Goal: Transaction & Acquisition: Purchase product/service

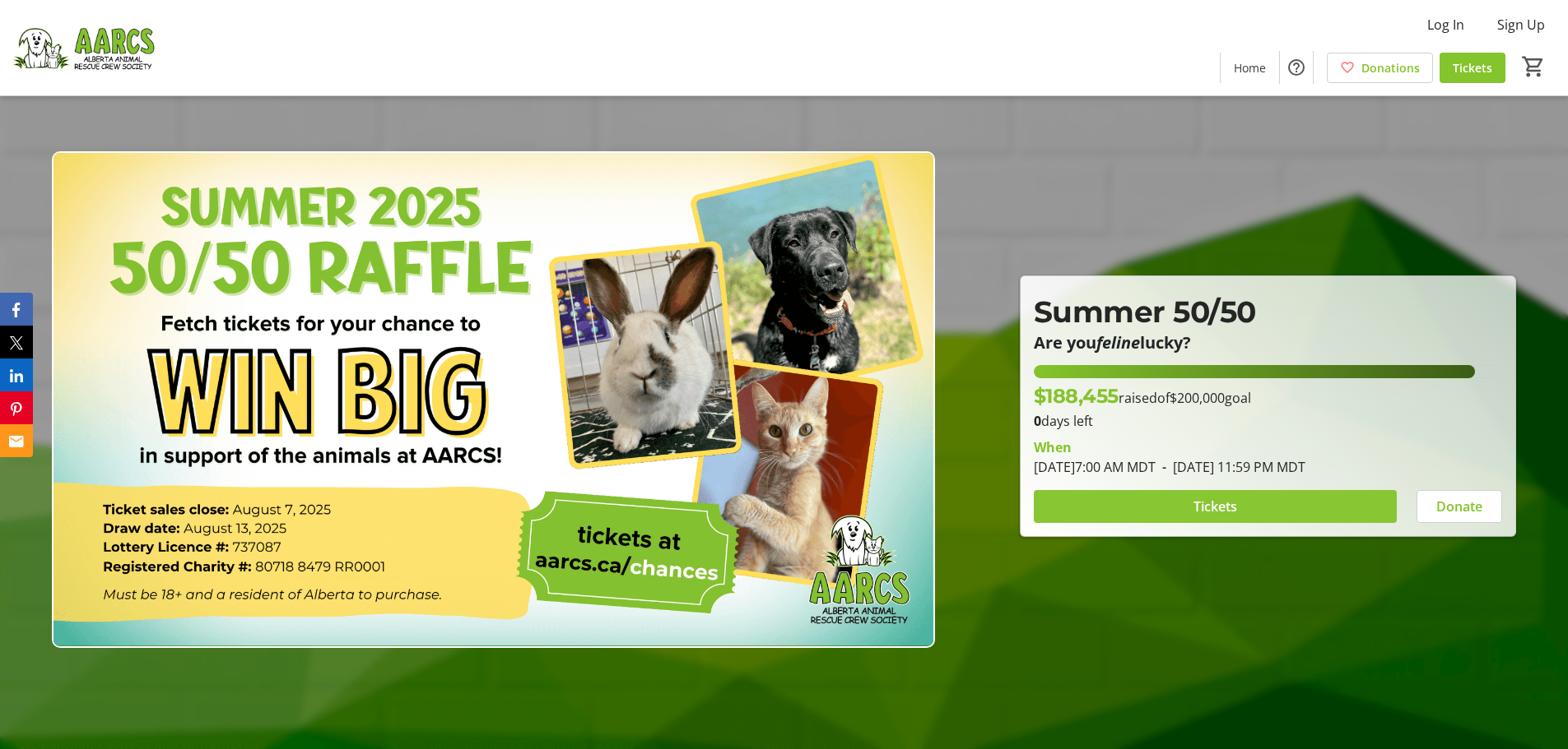
click at [1149, 511] on span at bounding box center [1215, 506] width 363 height 39
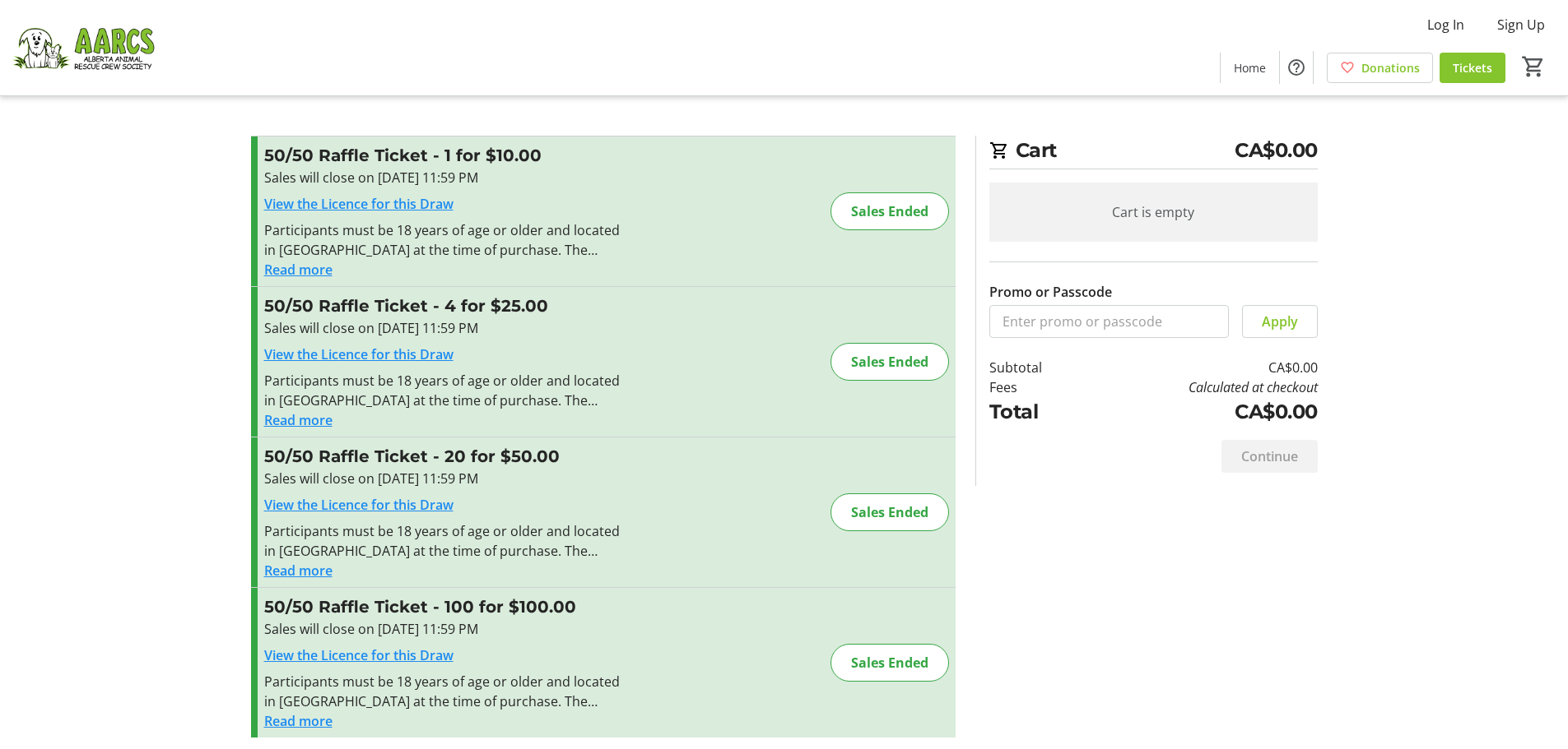
scroll to position [8, 0]
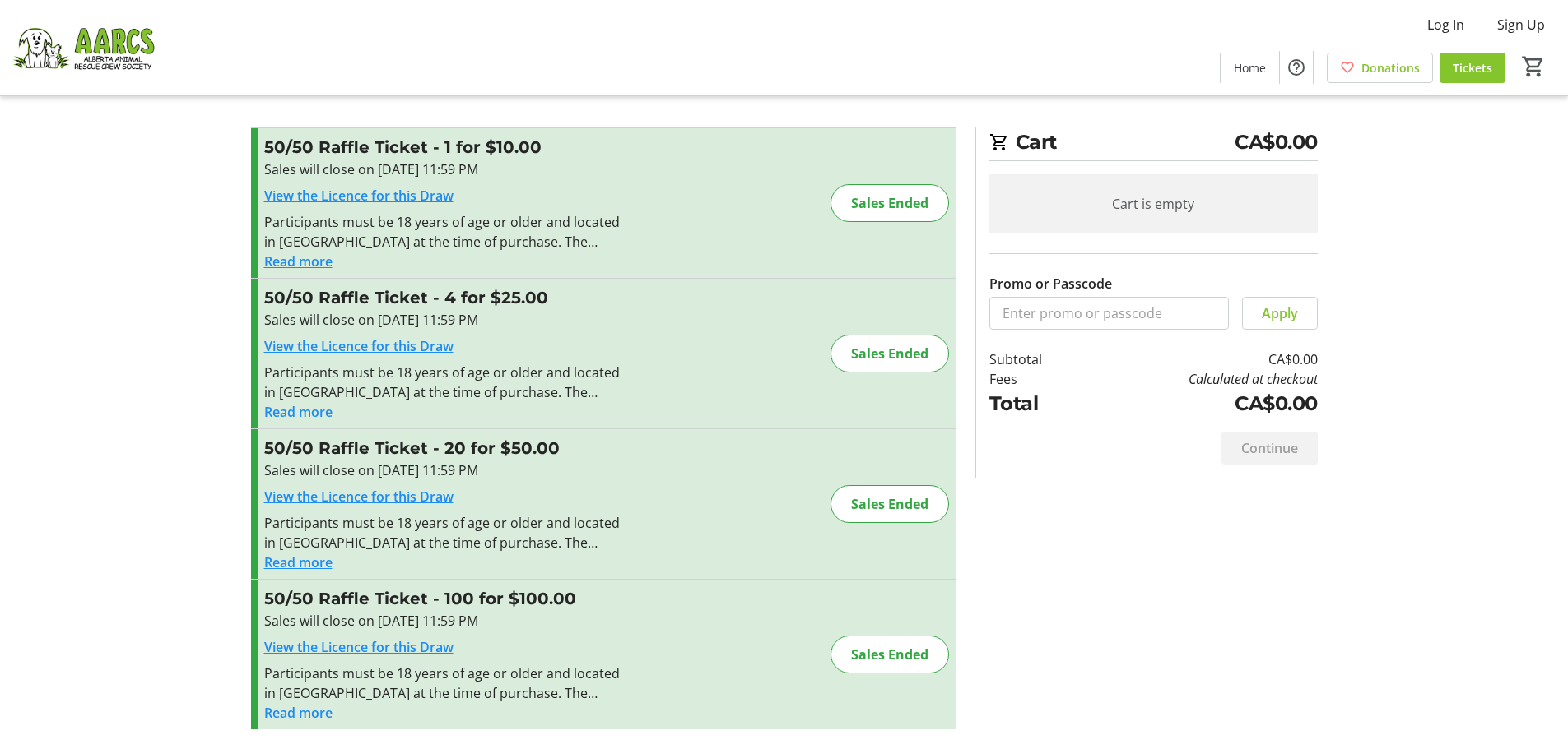
click at [381, 196] on link "View the Licence for this Draw" at bounding box center [358, 195] width 189 height 18
click at [110, 49] on img at bounding box center [82, 48] width 146 height 82
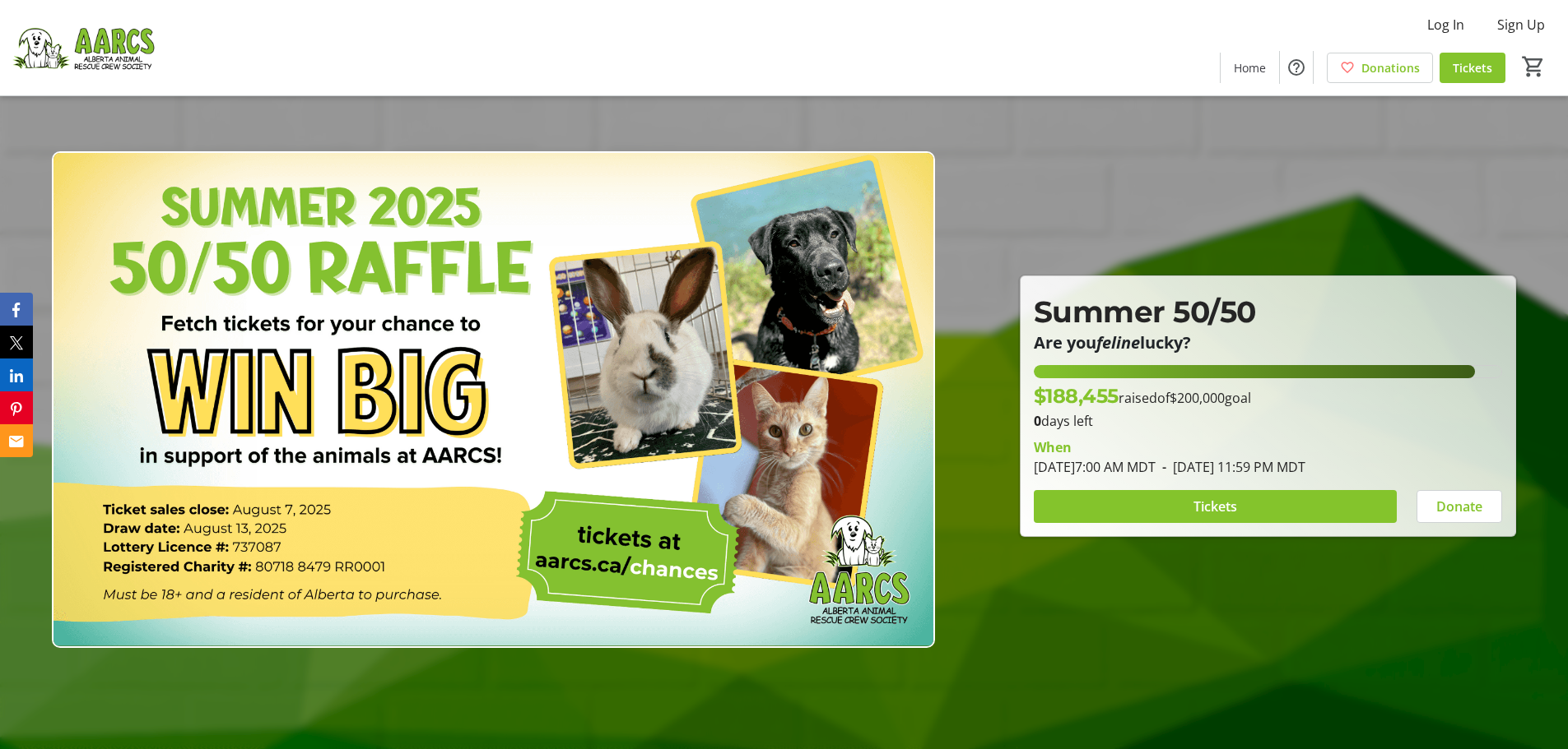
click at [47, 60] on img at bounding box center [82, 48] width 146 height 82
click at [88, 52] on img at bounding box center [82, 48] width 146 height 82
drag, startPoint x: 160, startPoint y: 39, endPoint x: 73, endPoint y: 37, distance: 87.0
click at [73, 37] on div "Log In Sign Up Home Donations Tickets 0" at bounding box center [784, 47] width 1568 height 95
